Goal: Task Accomplishment & Management: Use online tool/utility

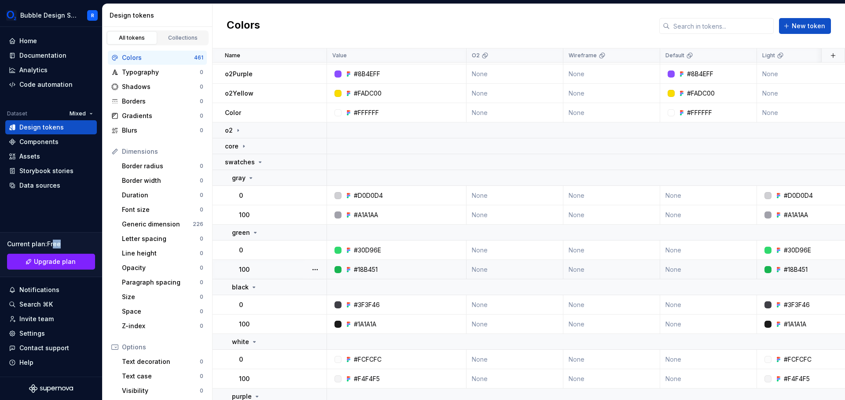
scroll to position [486, 0]
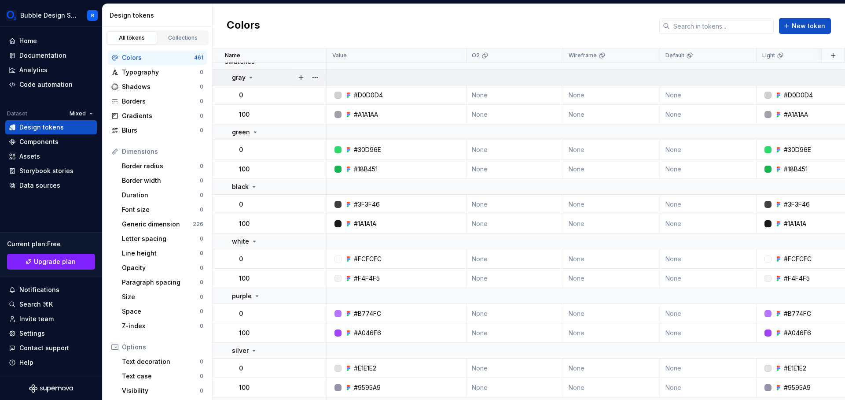
click at [264, 77] on div "gray" at bounding box center [279, 77] width 94 height 9
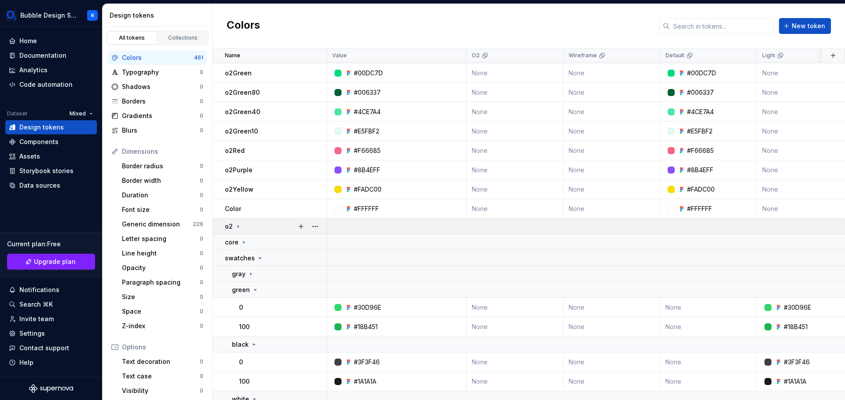
scroll to position [285, 0]
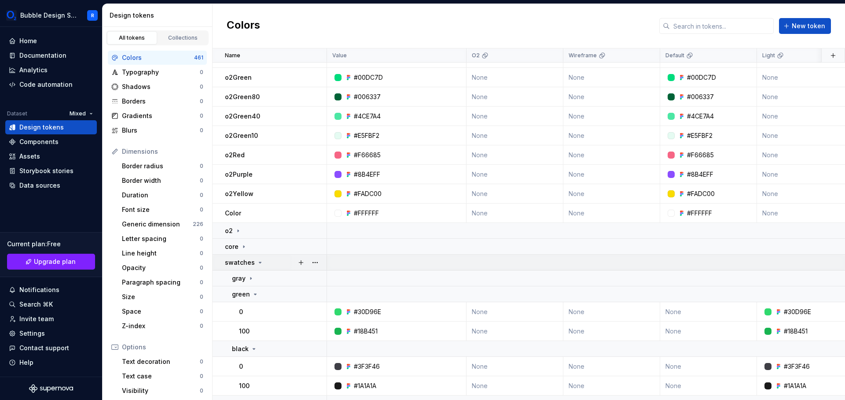
click at [269, 263] on div "swatches" at bounding box center [275, 262] width 101 height 9
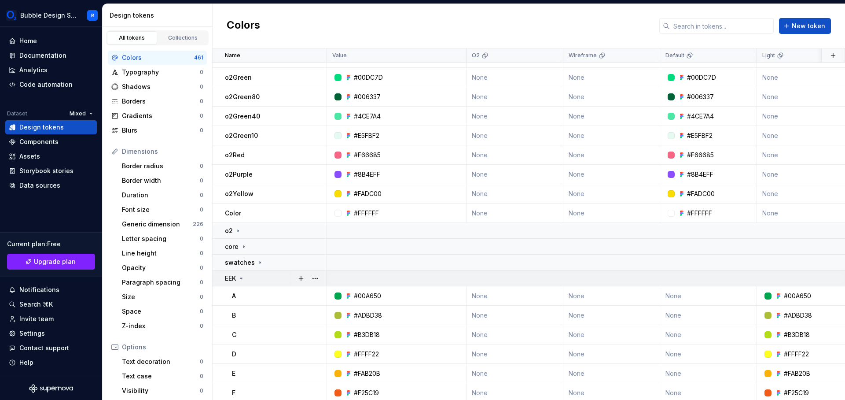
click at [266, 274] on div "EEK" at bounding box center [275, 278] width 101 height 9
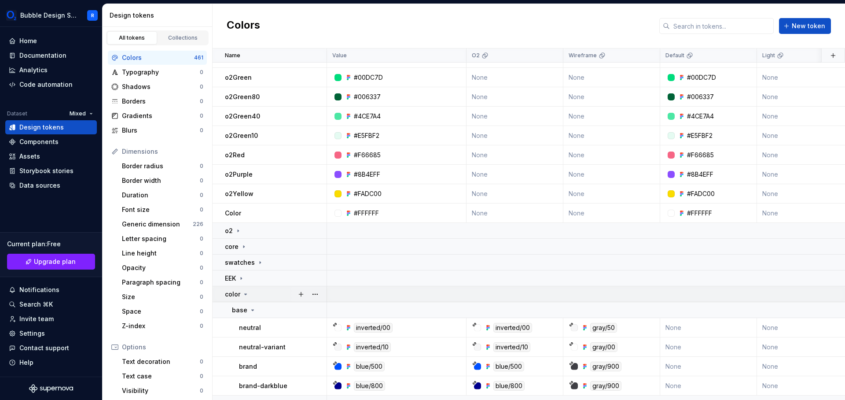
click at [269, 295] on div "color" at bounding box center [275, 294] width 101 height 9
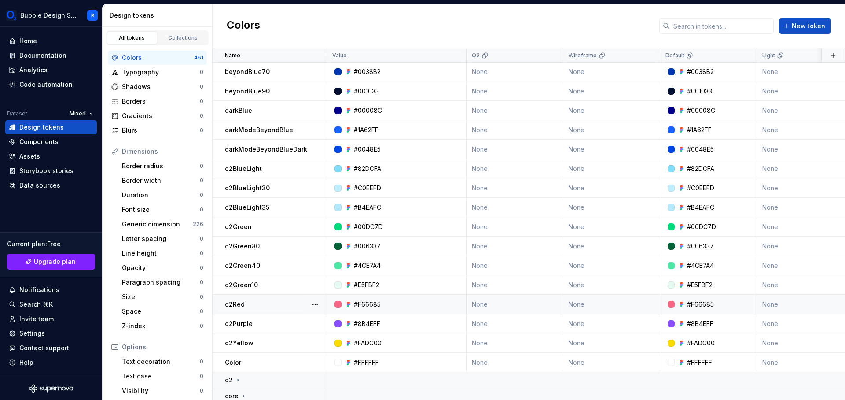
scroll to position [192, 0]
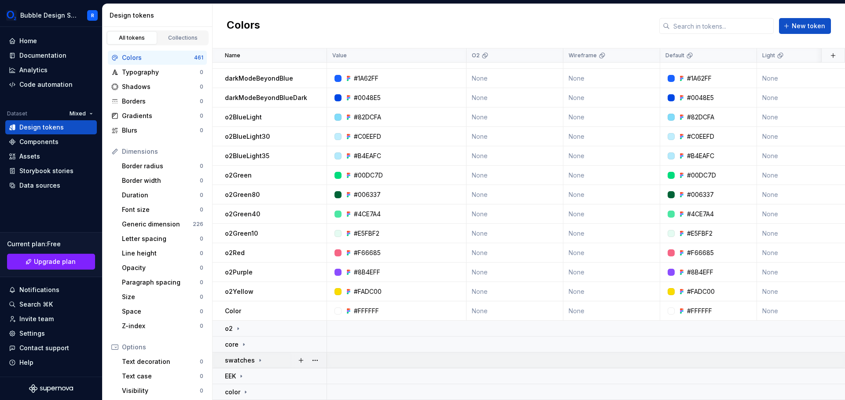
click at [263, 356] on div "swatches" at bounding box center [275, 360] width 101 height 9
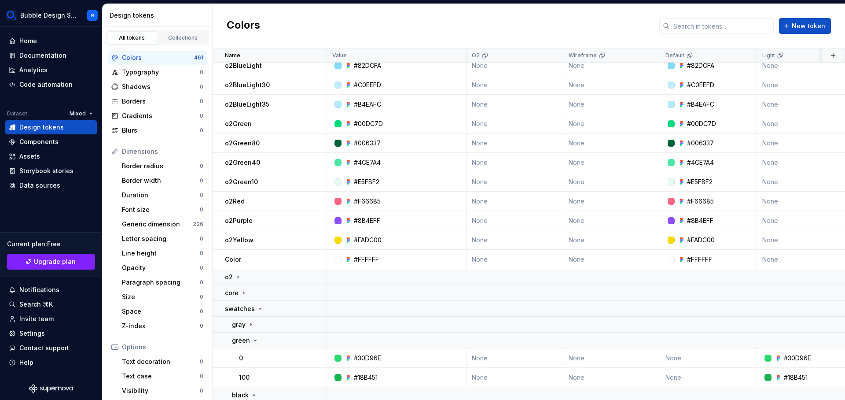
scroll to position [347, 0]
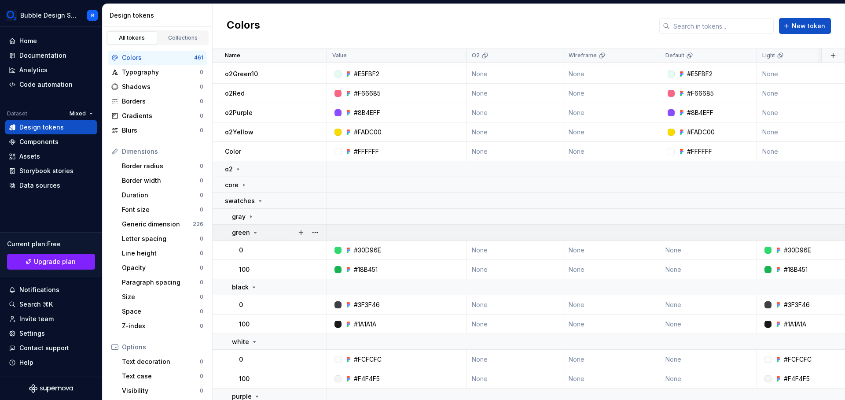
click at [252, 234] on icon at bounding box center [255, 232] width 7 height 7
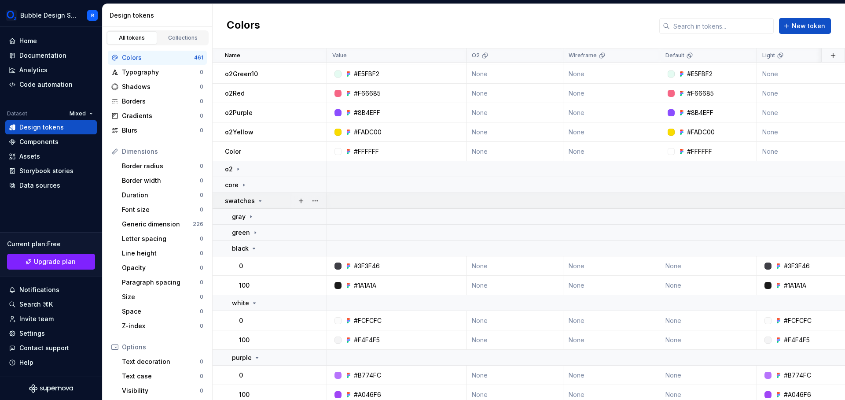
click at [258, 204] on div "swatches" at bounding box center [244, 200] width 39 height 9
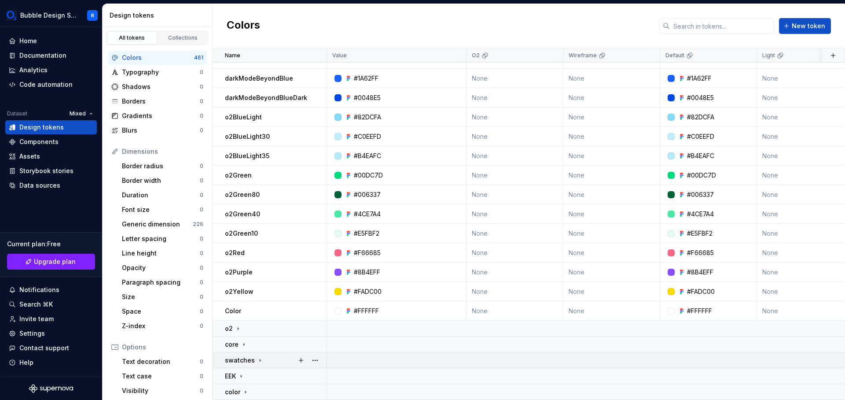
click at [259, 357] on icon at bounding box center [260, 360] width 7 height 7
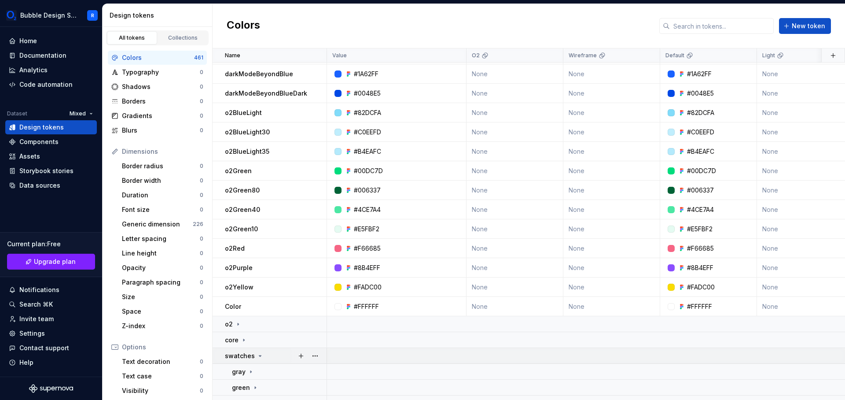
scroll to position [347, 0]
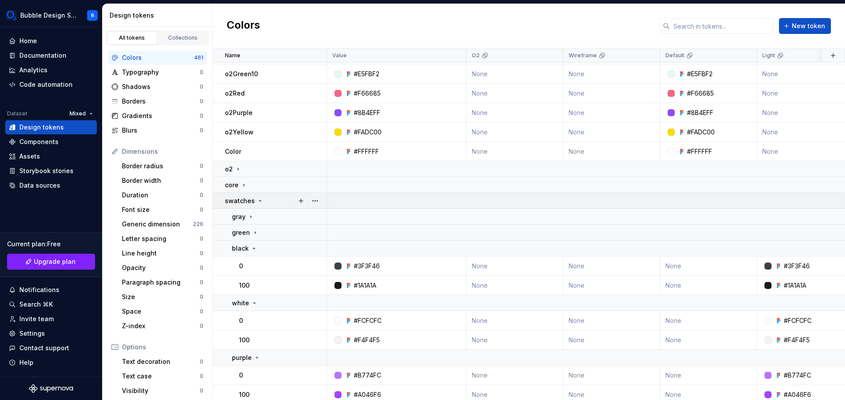
click at [257, 202] on icon at bounding box center [260, 200] width 7 height 7
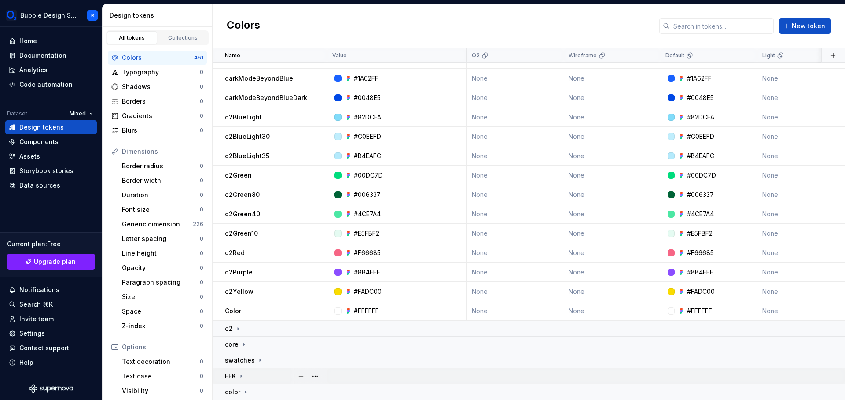
click at [250, 371] on div "EEK" at bounding box center [275, 375] width 101 height 9
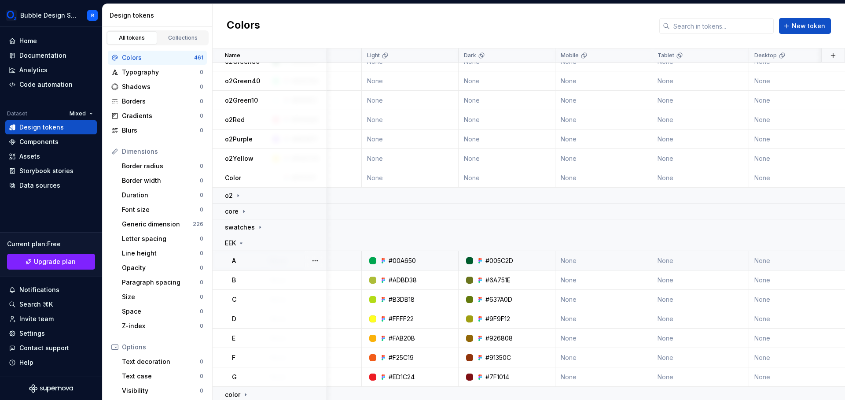
scroll to position [320, 370]
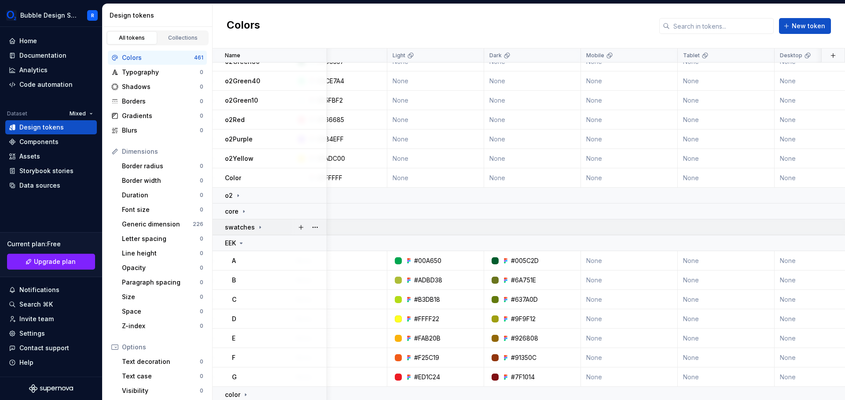
click at [241, 229] on p "swatches" at bounding box center [240, 227] width 30 height 9
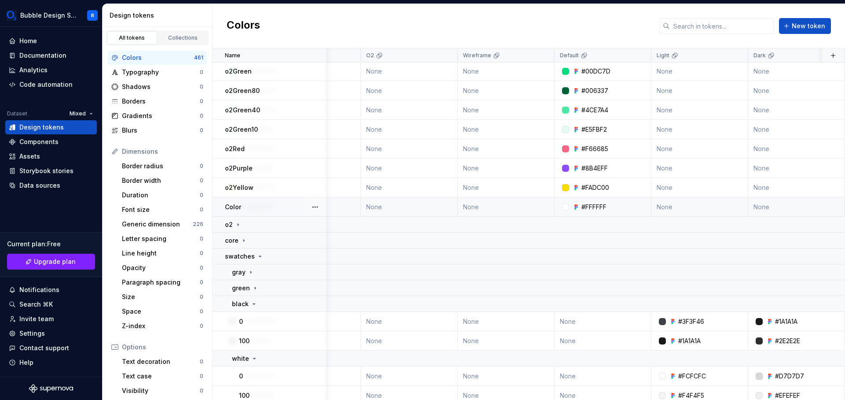
scroll to position [261, 106]
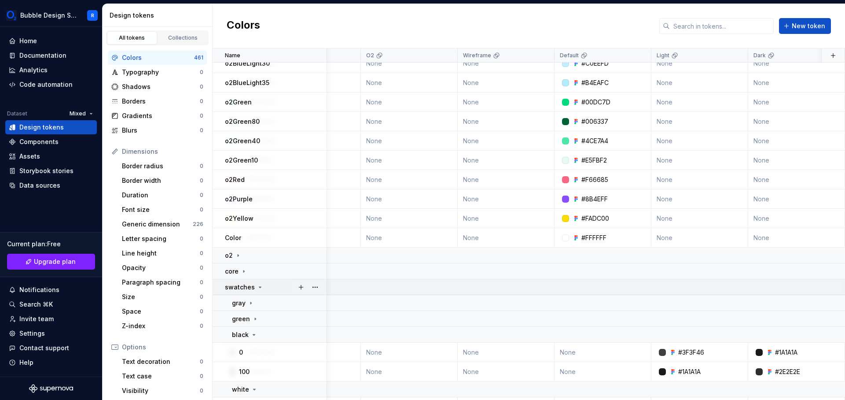
click at [268, 291] on div "swatches" at bounding box center [275, 287] width 101 height 9
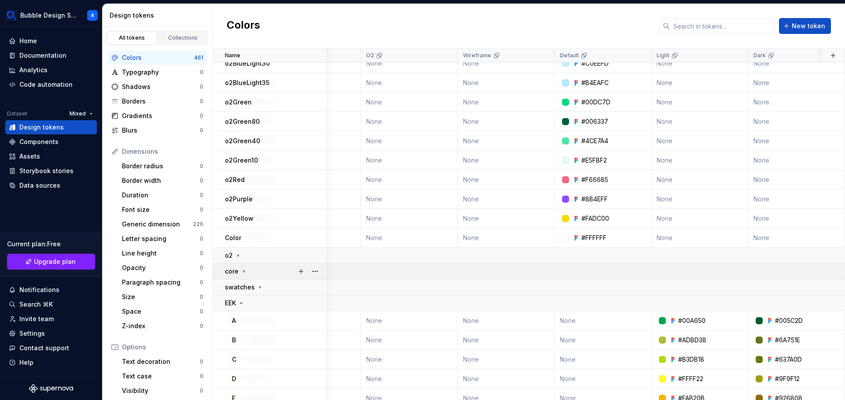
click at [264, 268] on div "core" at bounding box center [275, 271] width 101 height 9
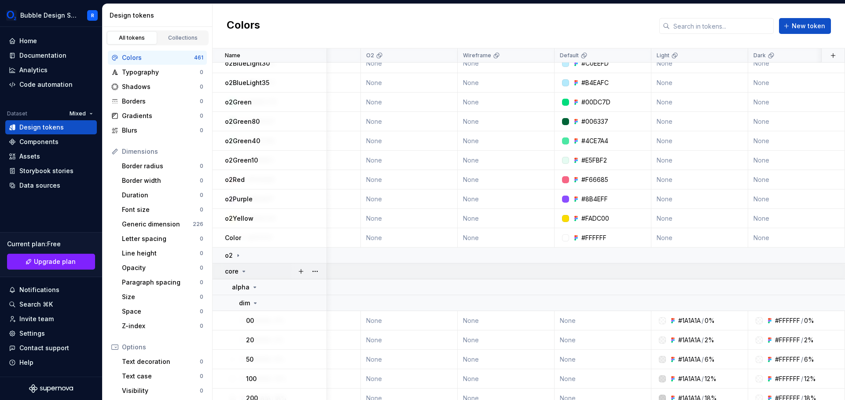
click at [264, 268] on div "core" at bounding box center [275, 271] width 101 height 9
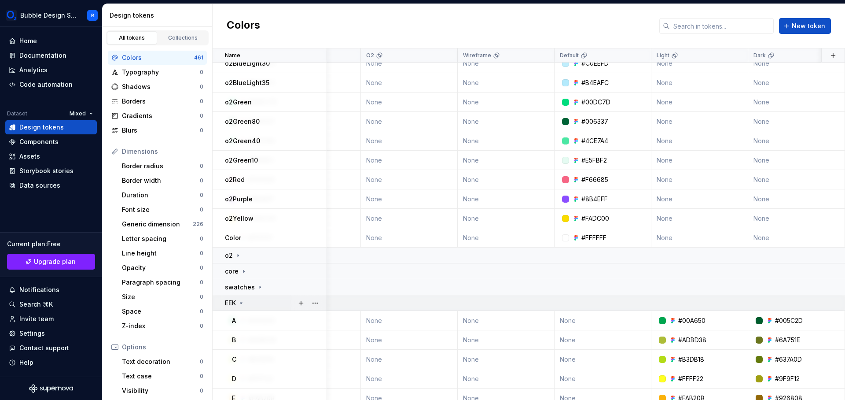
click at [263, 305] on div "EEK" at bounding box center [275, 302] width 101 height 9
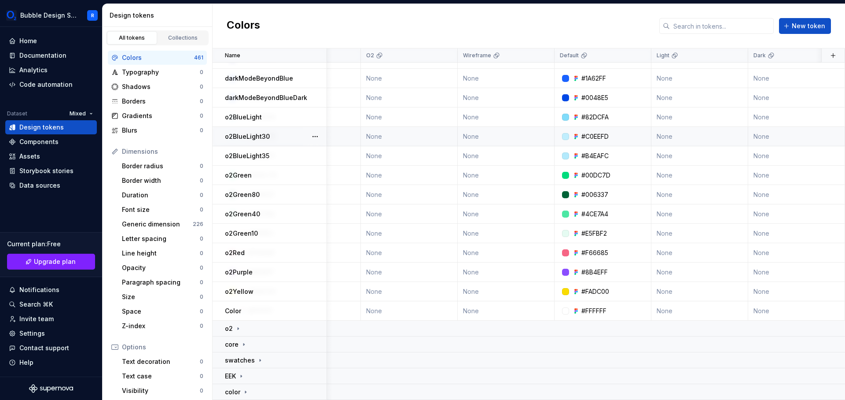
click at [563, 133] on div at bounding box center [565, 136] width 7 height 7
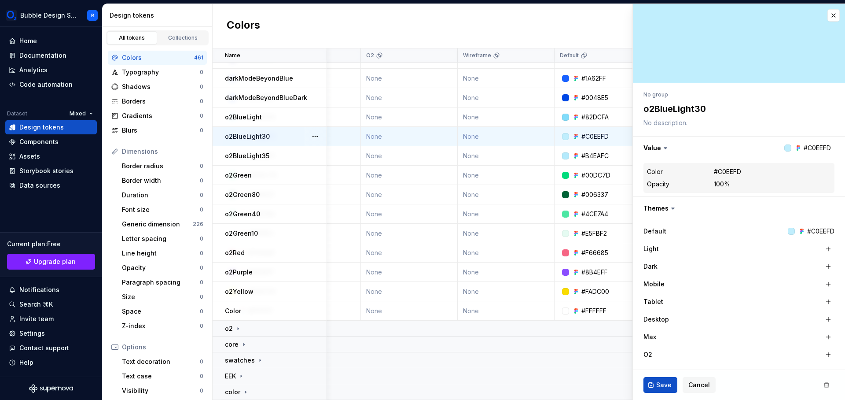
type textarea "*"
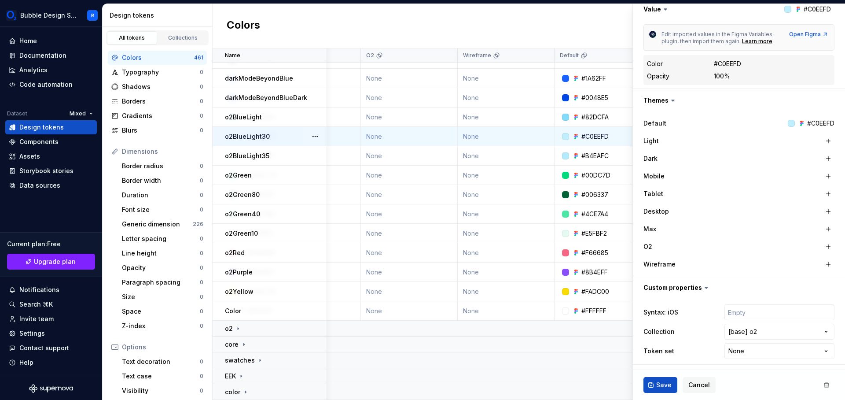
scroll to position [154, 0]
click at [559, 17] on div "Colors New token" at bounding box center [529, 26] width 633 height 44
click at [701, 391] on button "Cancel" at bounding box center [699, 385] width 33 height 16
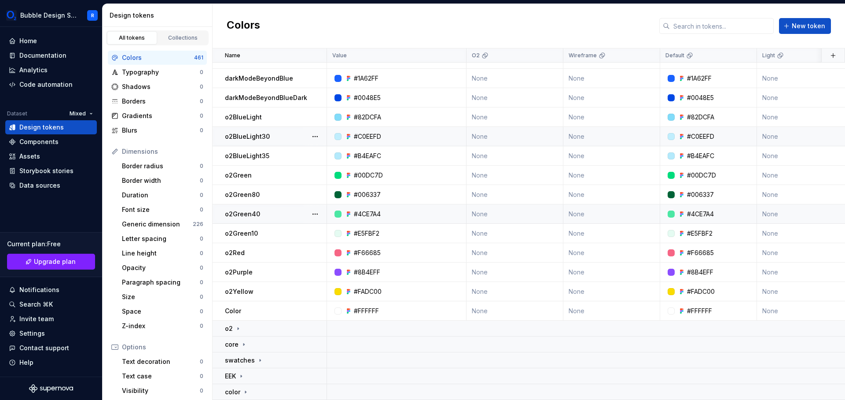
scroll to position [192, 0]
click at [291, 326] on div at bounding box center [308, 327] width 37 height 15
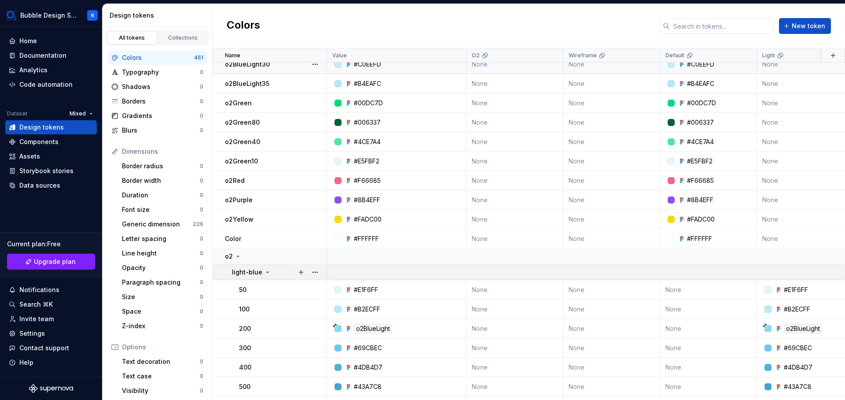
scroll to position [322, 0]
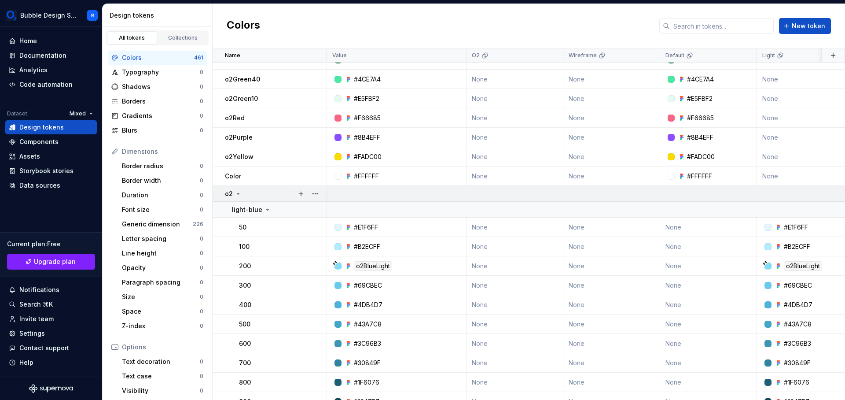
drag, startPoint x: 281, startPoint y: 325, endPoint x: 245, endPoint y: 190, distance: 140.0
click at [248, 193] on div "o2" at bounding box center [275, 193] width 101 height 9
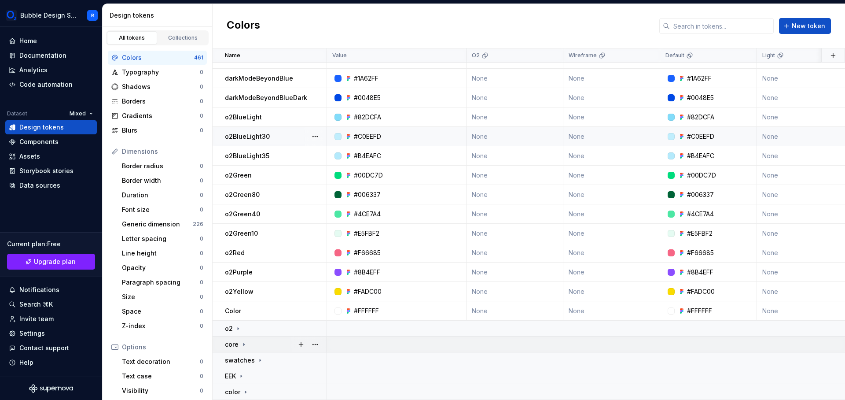
click at [257, 343] on div "core" at bounding box center [275, 344] width 101 height 9
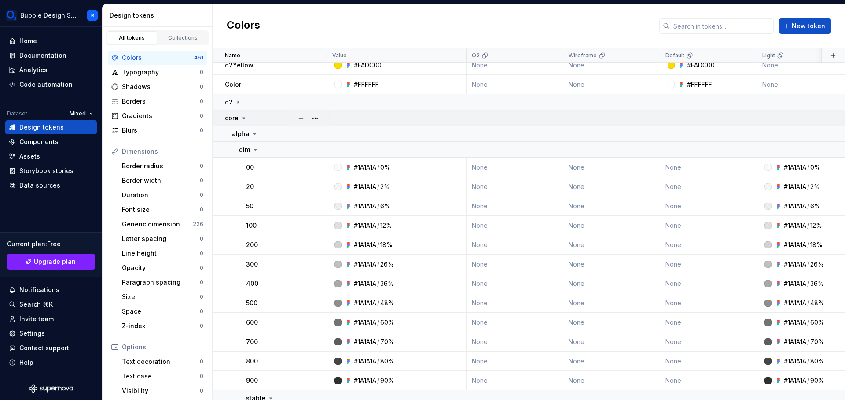
click at [264, 118] on div "core" at bounding box center [275, 118] width 101 height 9
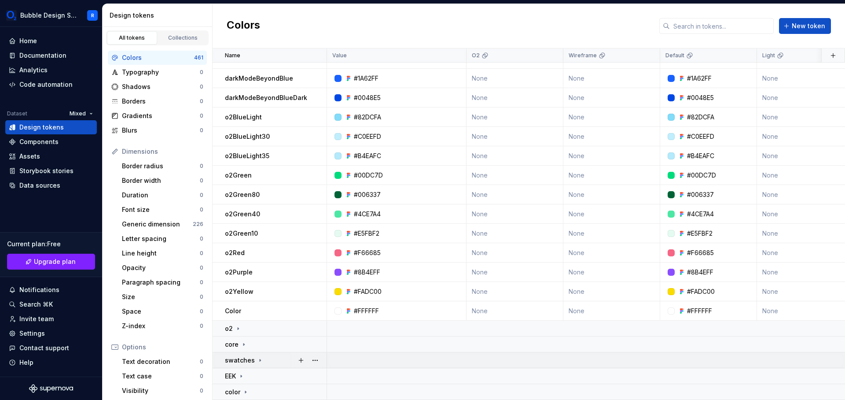
click at [257, 358] on icon at bounding box center [260, 360] width 7 height 7
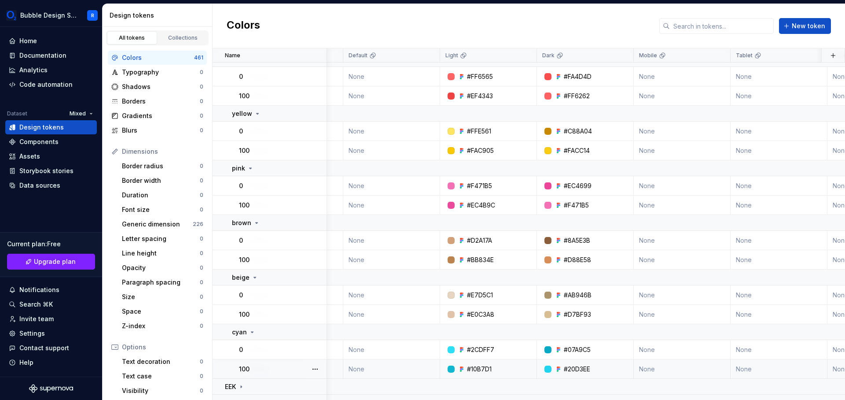
scroll to position [988, 317]
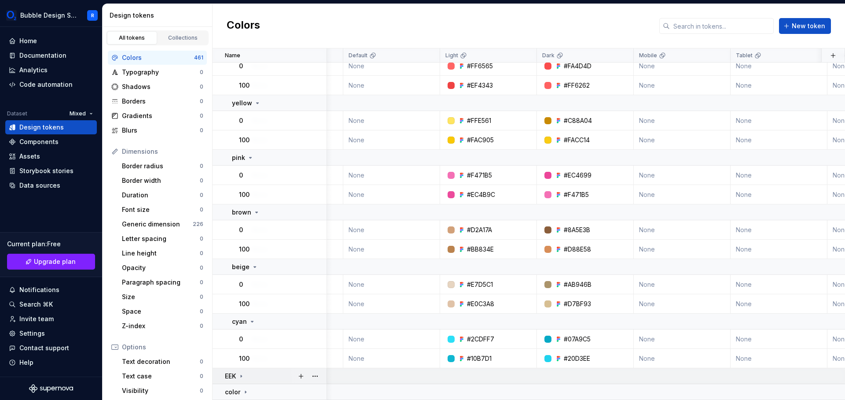
click at [244, 375] on icon at bounding box center [241, 375] width 7 height 7
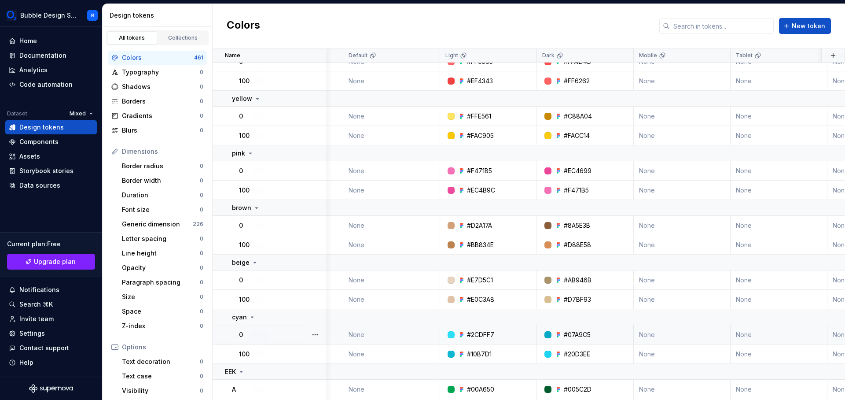
scroll to position [1123, 317]
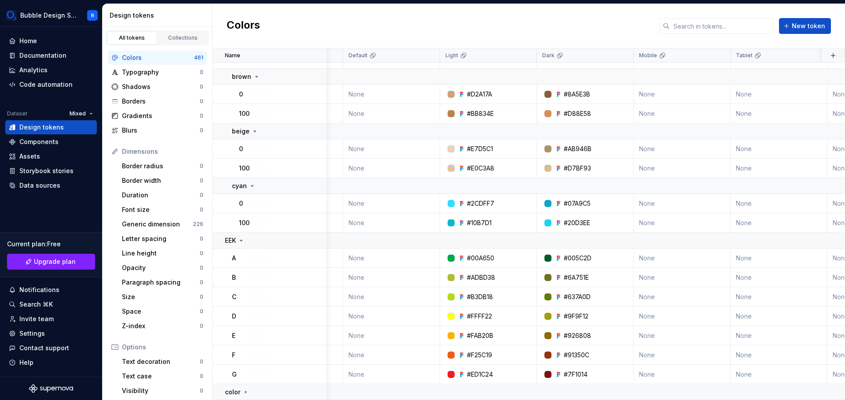
click at [317, 17] on div "Colors New token" at bounding box center [529, 26] width 633 height 44
click at [350, 11] on div "Colors New token" at bounding box center [529, 26] width 633 height 44
